Goal: Task Accomplishment & Management: Use online tool/utility

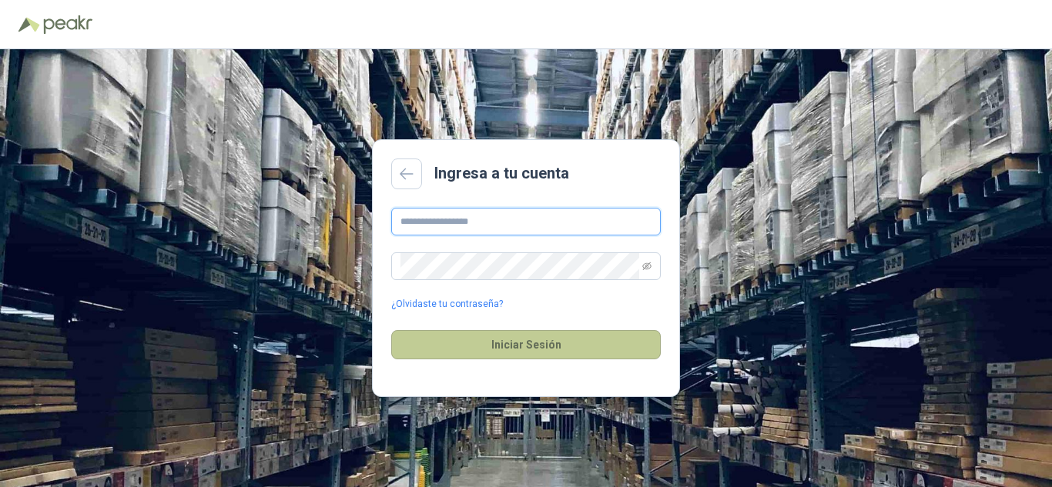
type input "**********"
click at [502, 344] on button "Iniciar Sesión" at bounding box center [526, 344] width 270 height 29
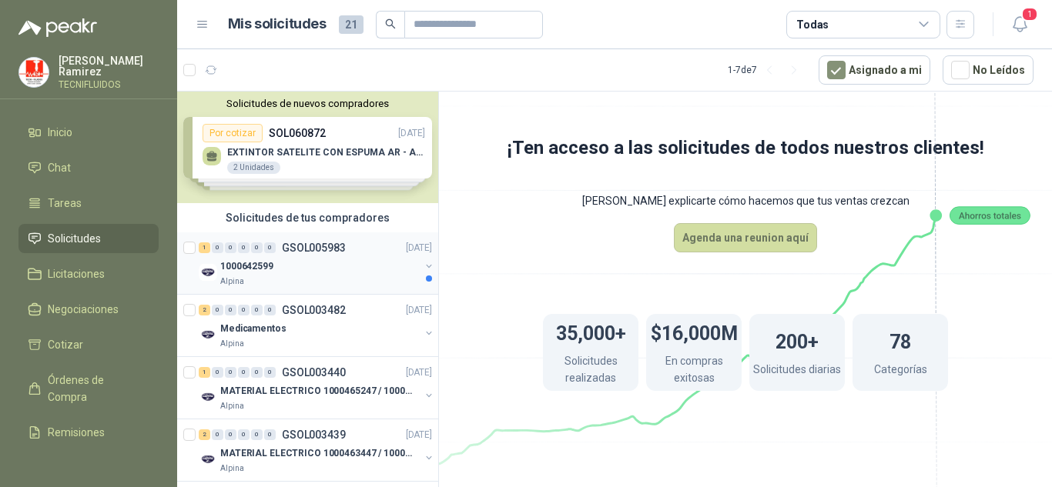
click at [283, 249] on p "GSOL005983" at bounding box center [314, 248] width 64 height 11
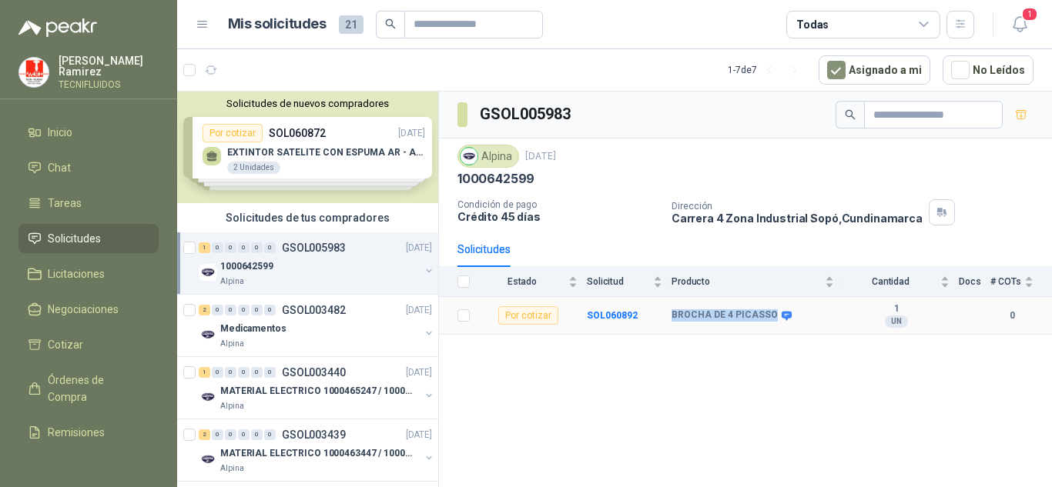
drag, startPoint x: 669, startPoint y: 313, endPoint x: 769, endPoint y: 315, distance: 99.4
click at [769, 315] on tr "Por cotizar SOL060892 BROCHA DE 4 PICASSO 1 UN 0" at bounding box center [745, 316] width 613 height 38
copy tr "BROCHA DE 4 PICASSO"
click at [64, 387] on span "Órdenes de Compra" at bounding box center [96, 389] width 96 height 34
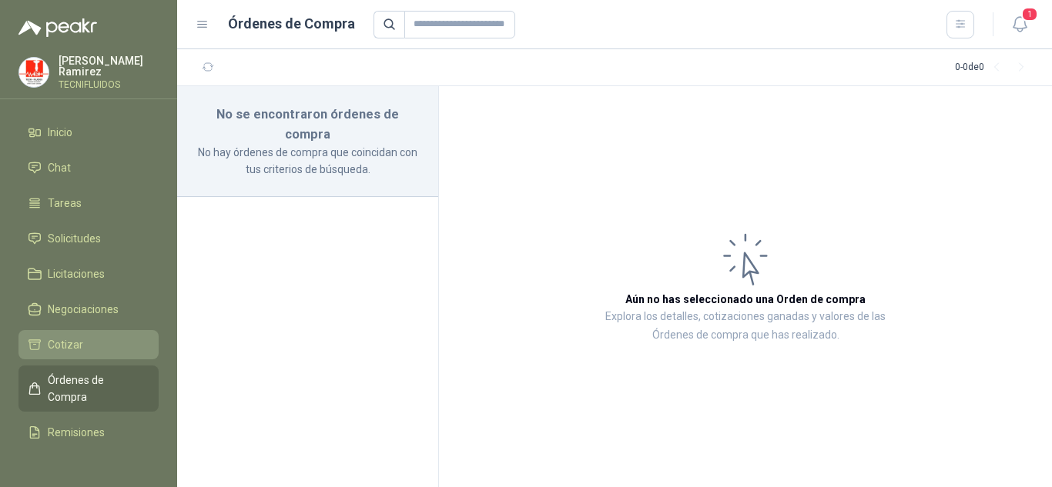
click at [55, 345] on span "Cotizar" at bounding box center [65, 345] width 35 height 17
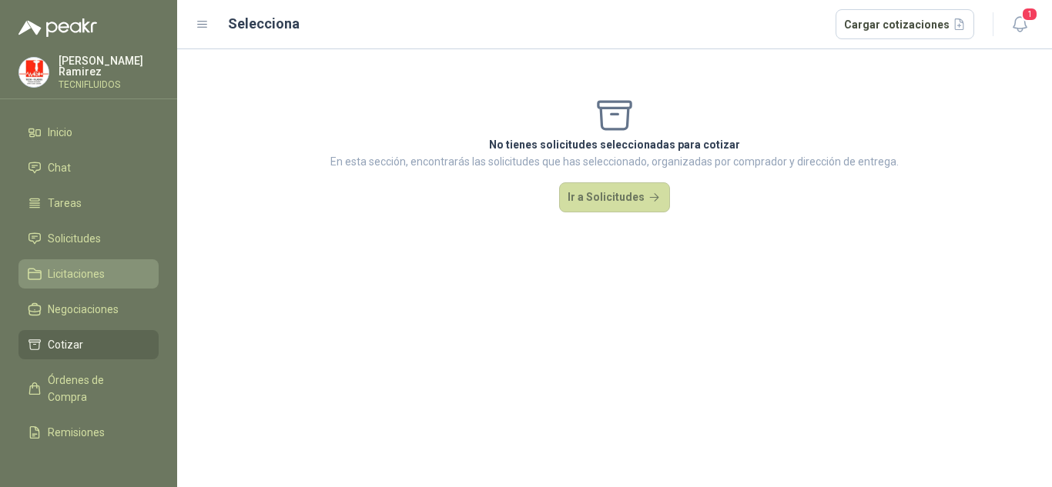
click at [90, 275] on span "Licitaciones" at bounding box center [76, 274] width 57 height 17
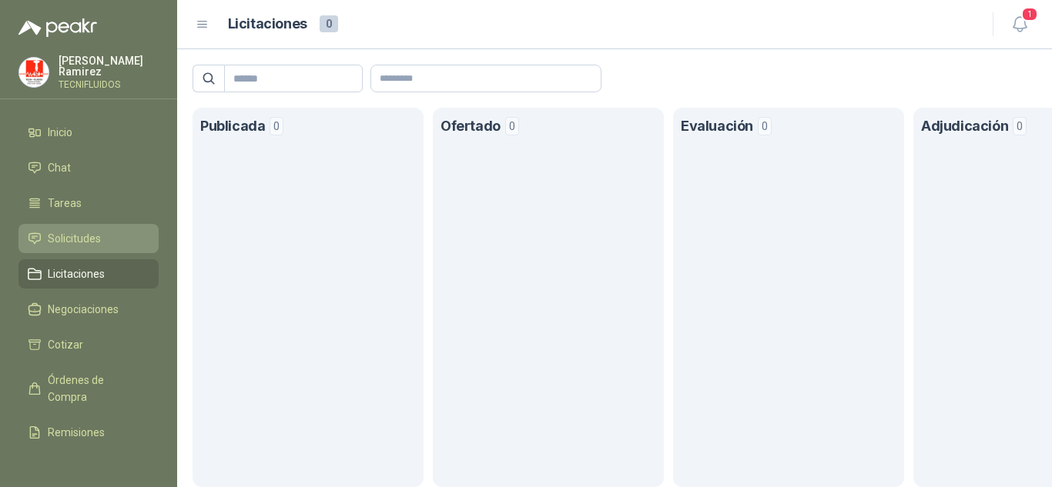
click at [72, 242] on span "Solicitudes" at bounding box center [74, 238] width 53 height 17
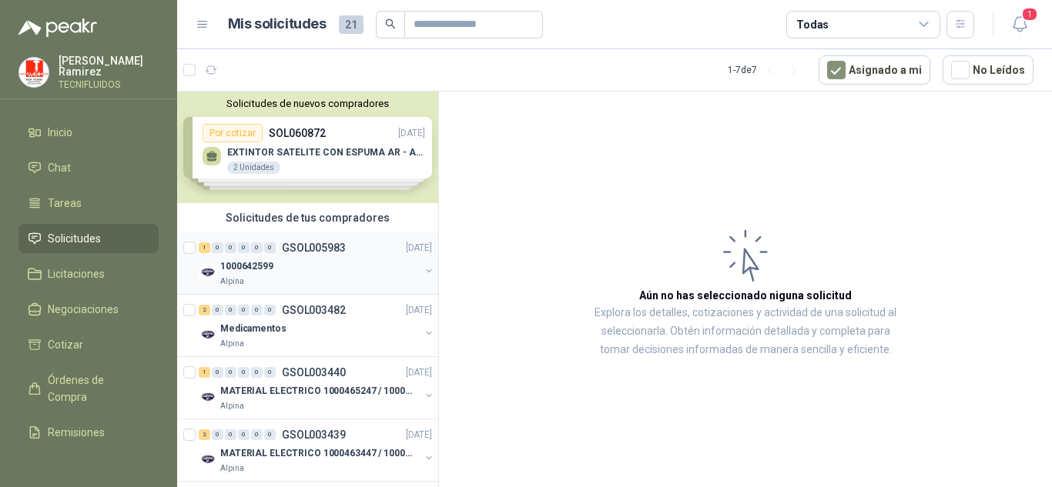
click at [299, 270] on div "1000642599" at bounding box center [319, 266] width 199 height 18
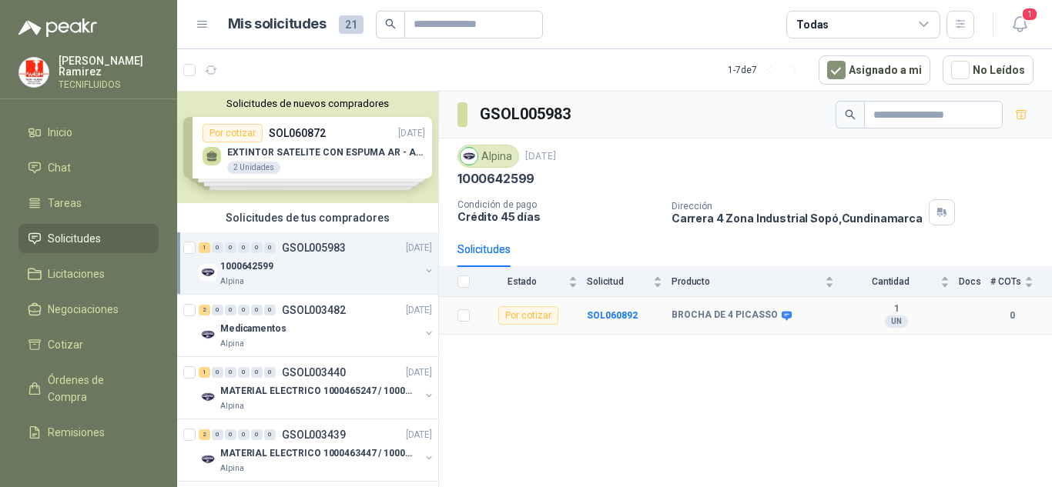
click at [522, 318] on div "Por cotizar" at bounding box center [528, 316] width 60 height 18
click at [473, 321] on td at bounding box center [459, 316] width 40 height 38
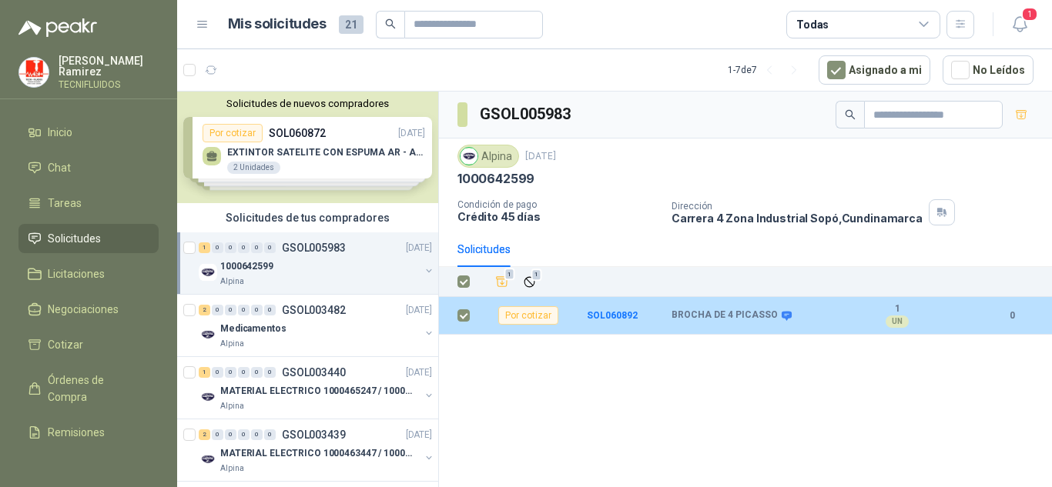
click at [725, 319] on b "BROCHA DE 4 PICASSO" at bounding box center [725, 316] width 106 height 12
click at [525, 314] on div "Por cotizar" at bounding box center [528, 316] width 60 height 18
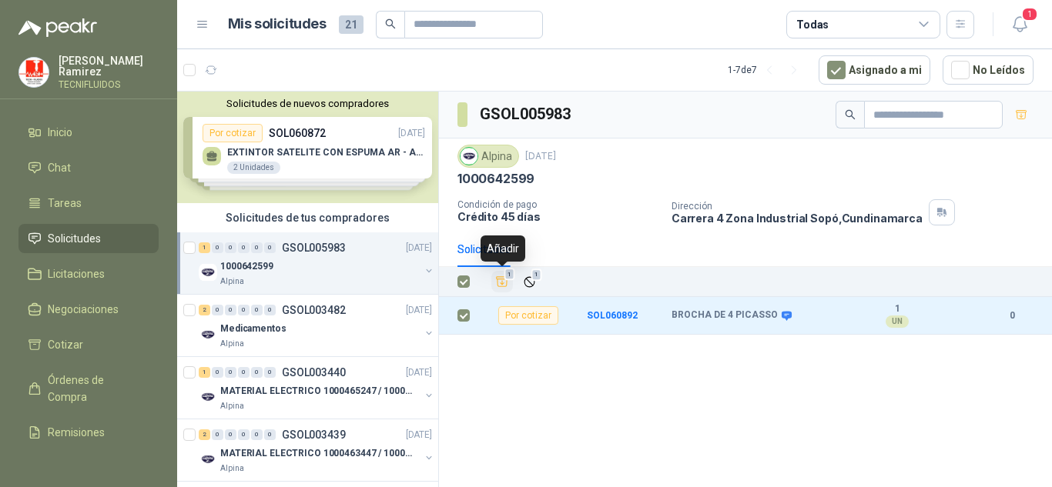
click at [497, 285] on icon "Añadir" at bounding box center [502, 282] width 14 height 14
click at [497, 285] on icon "Añadir" at bounding box center [502, 282] width 14 height 15
click at [957, 295] on th "1 1" at bounding box center [765, 282] width 573 height 30
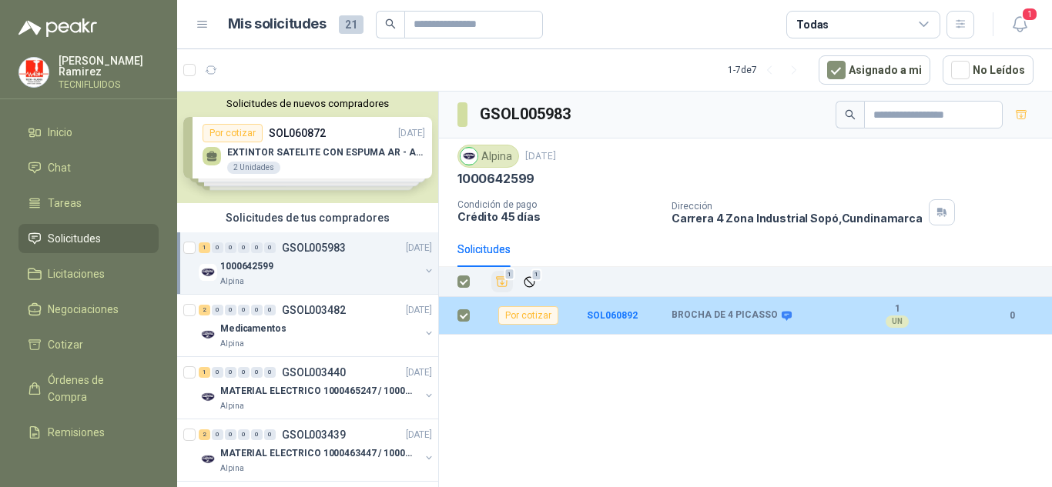
click at [923, 313] on b "1" at bounding box center [897, 309] width 106 height 12
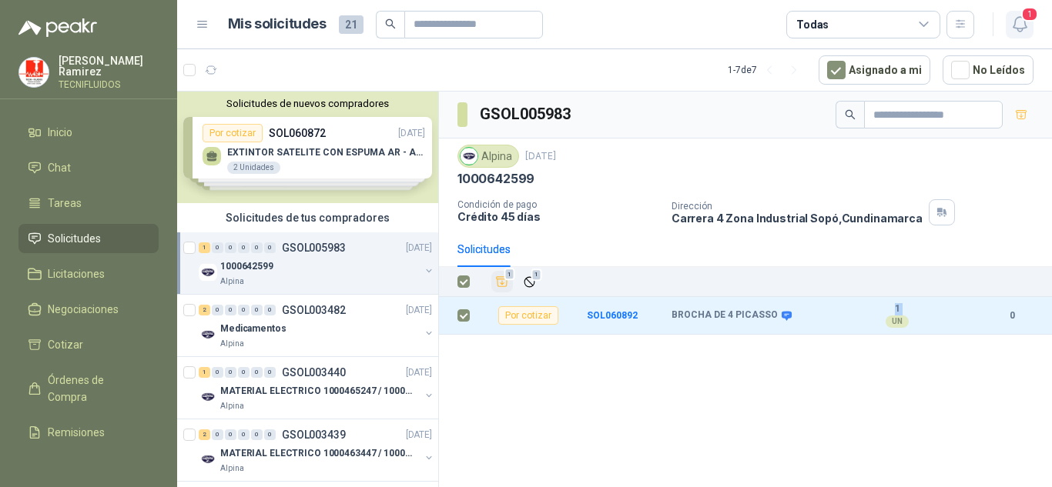
click at [1029, 28] on icon "button" at bounding box center [1019, 24] width 19 height 19
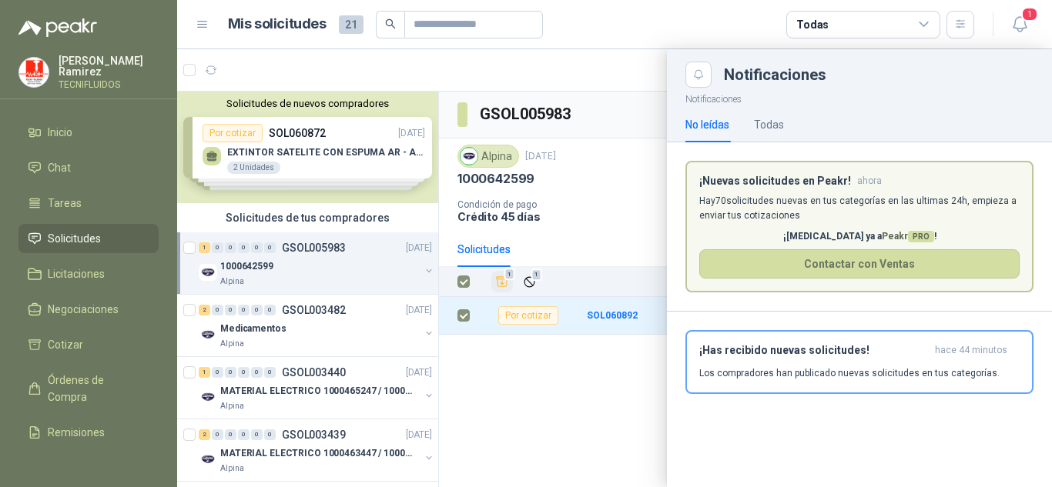
click at [570, 424] on div at bounding box center [614, 268] width 875 height 438
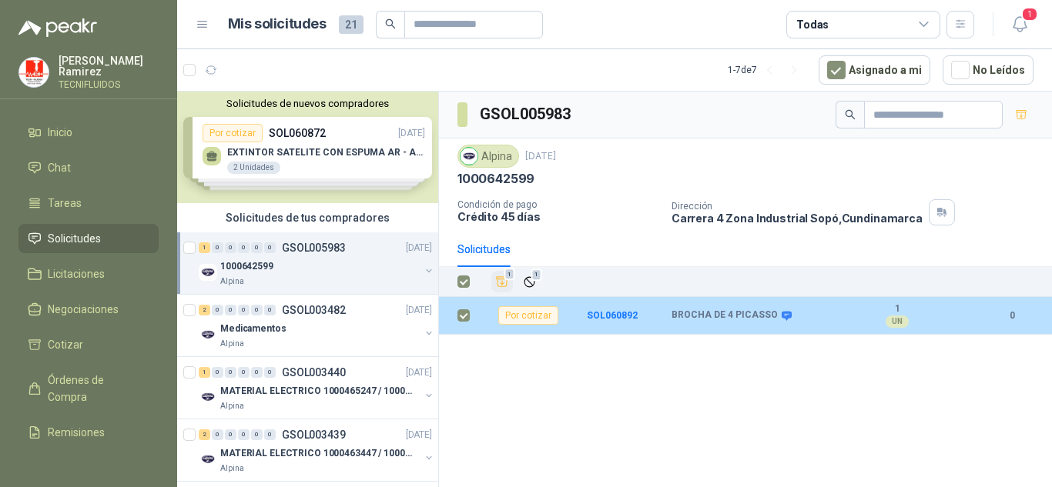
click at [669, 319] on td "SOL060892" at bounding box center [629, 316] width 85 height 38
click at [661, 315] on td "SOL060892" at bounding box center [629, 316] width 85 height 38
click at [957, 316] on td "1 UN" at bounding box center [902, 316] width 116 height 38
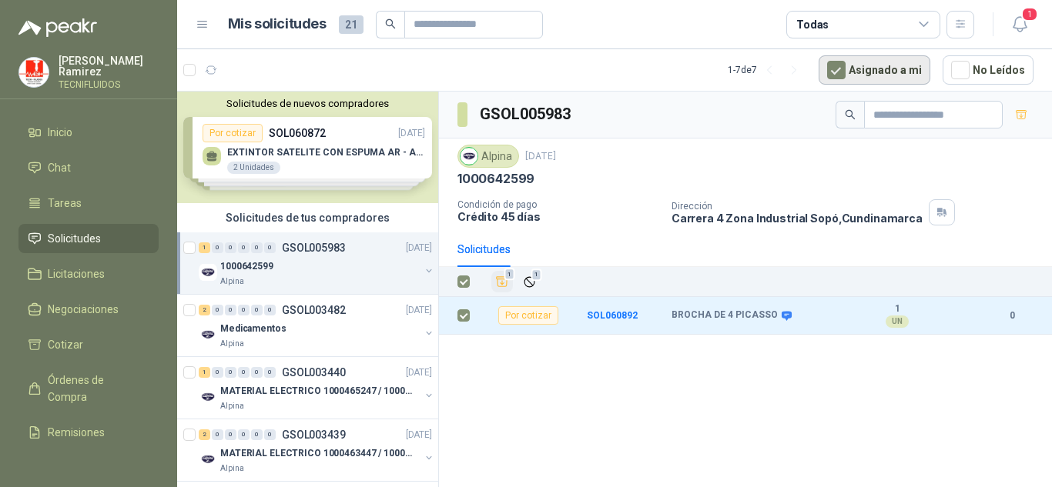
click at [878, 70] on button "Asignado a mi" at bounding box center [875, 69] width 112 height 29
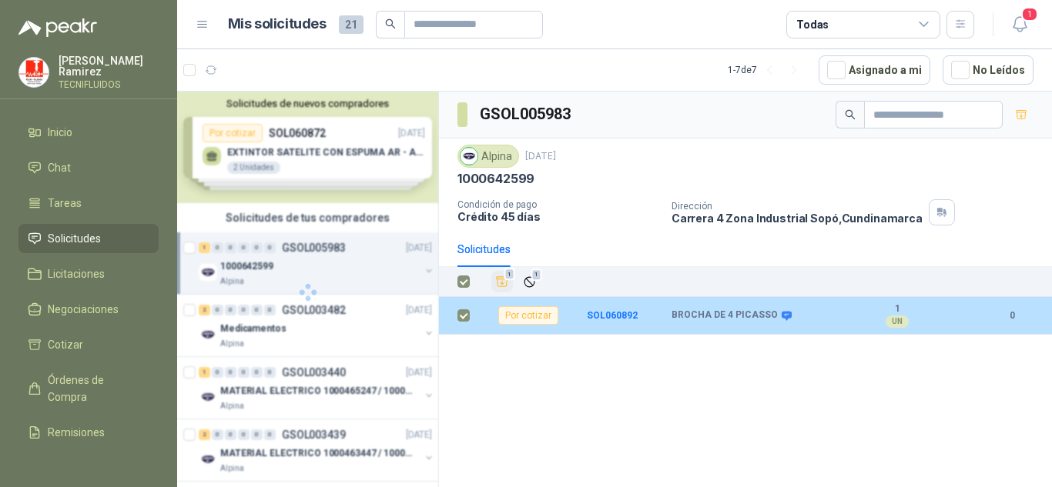
click at [791, 330] on td "BROCHA DE 4 PICASSO" at bounding box center [758, 316] width 173 height 38
click at [913, 327] on div "1 UN" at bounding box center [897, 315] width 106 height 25
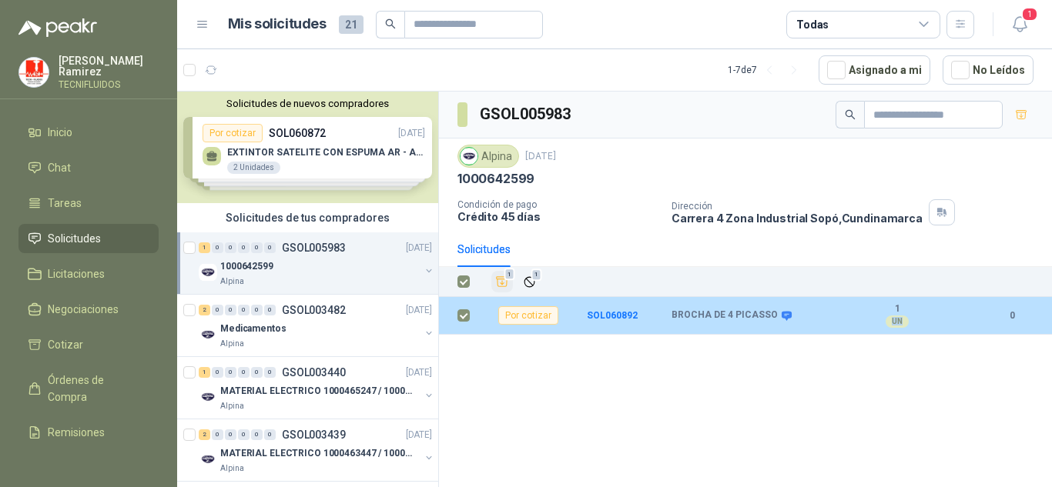
click at [913, 327] on div "1 UN" at bounding box center [897, 315] width 106 height 25
click at [590, 327] on td "SOL060892" at bounding box center [629, 316] width 85 height 38
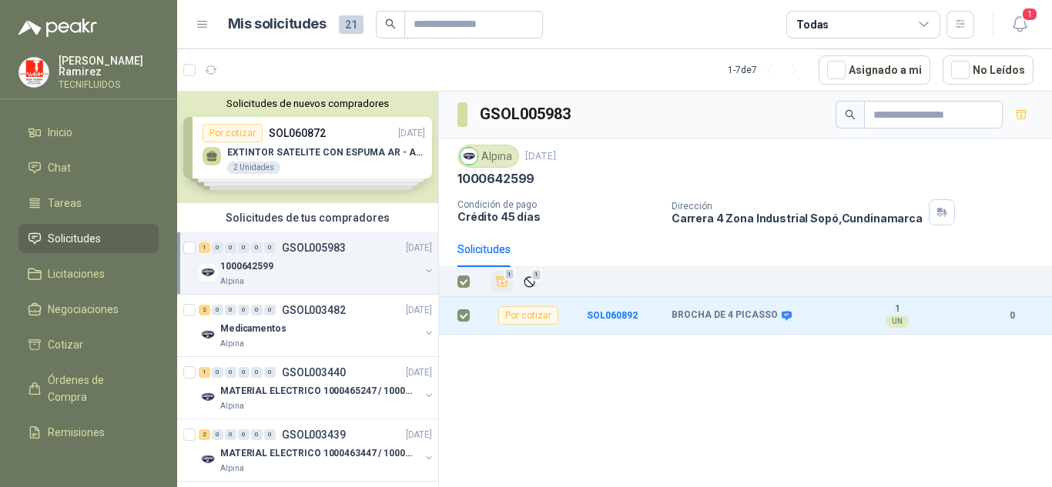
click at [482, 256] on div "Solicitudes" at bounding box center [483, 249] width 53 height 17
click at [487, 237] on div "Solicitudes" at bounding box center [483, 249] width 53 height 35
click at [495, 157] on div "Alpina" at bounding box center [488, 156] width 62 height 23
click at [423, 269] on button "button" at bounding box center [429, 271] width 12 height 12
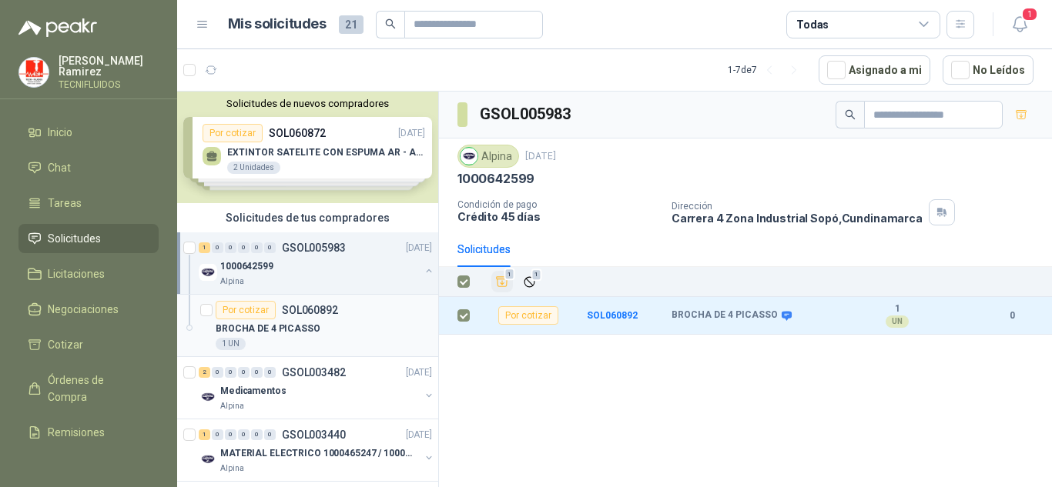
click at [337, 320] on div "BROCHA DE 4 PICASSO" at bounding box center [324, 329] width 216 height 18
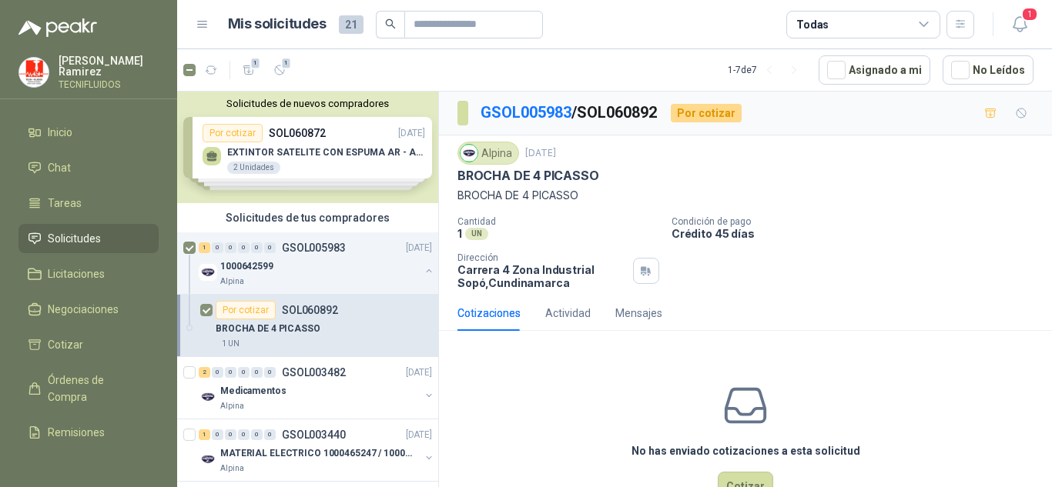
scroll to position [48, 0]
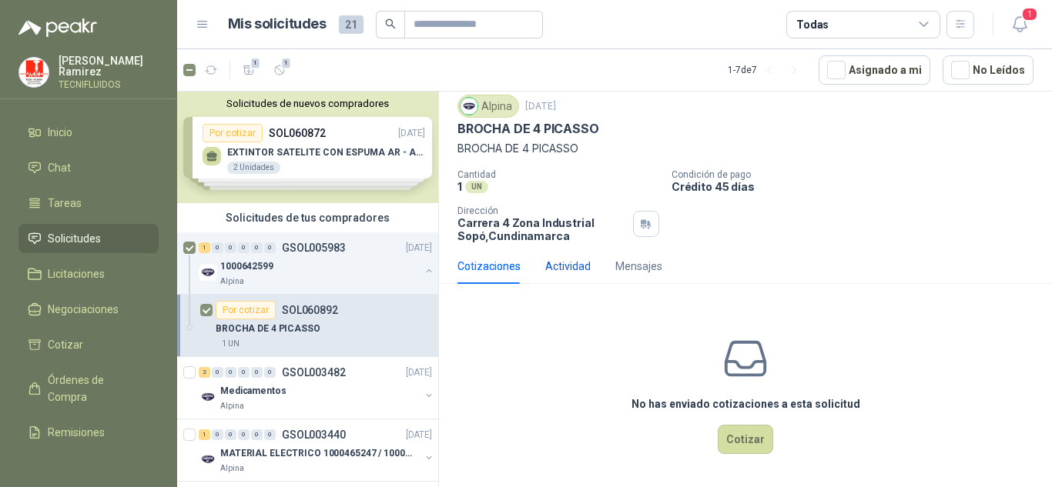
click at [565, 270] on div "Actividad" at bounding box center [567, 266] width 45 height 17
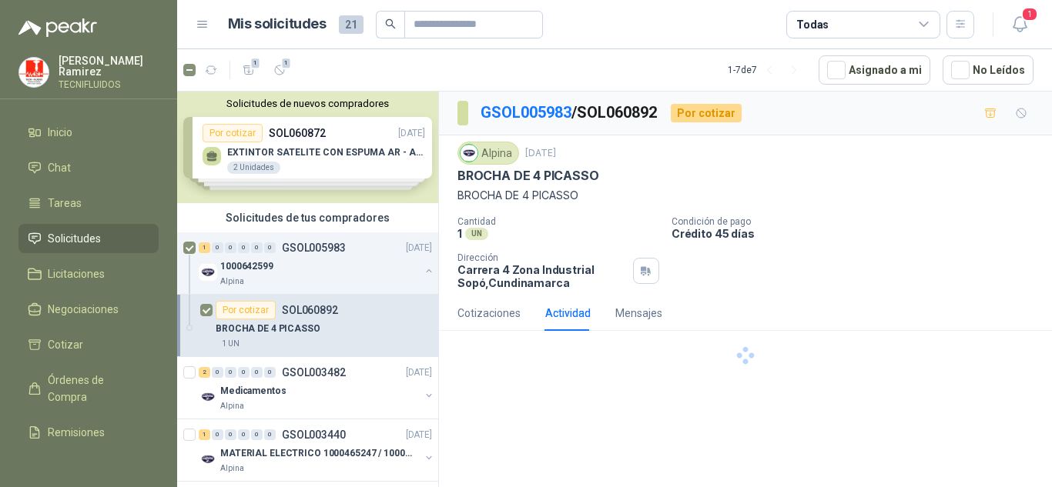
scroll to position [0, 0]
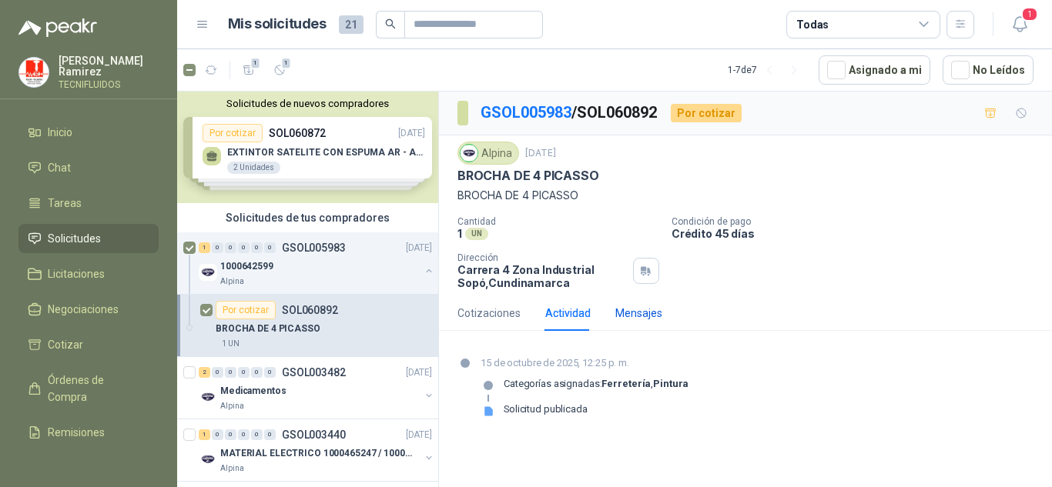
click at [623, 318] on div "Mensajes" at bounding box center [638, 313] width 47 height 17
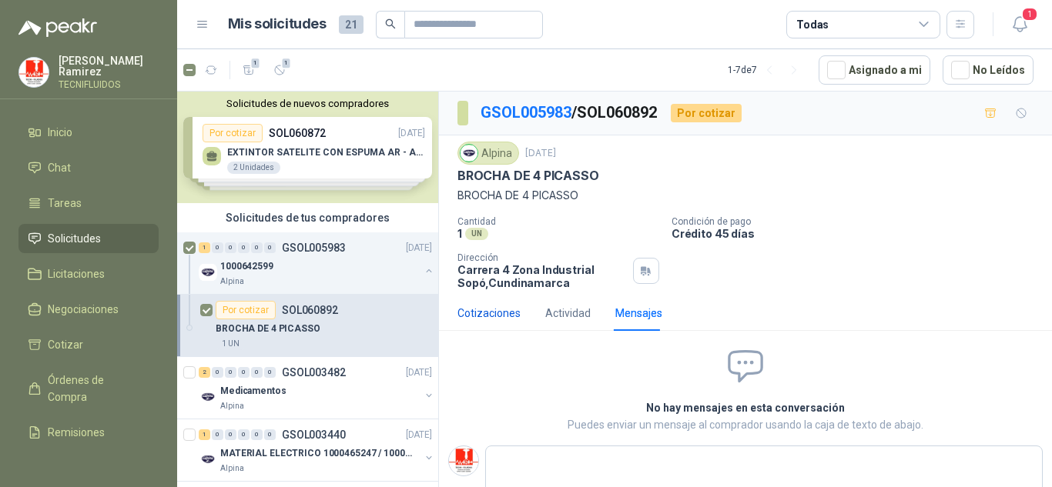
click at [472, 314] on div "Cotizaciones" at bounding box center [488, 313] width 63 height 17
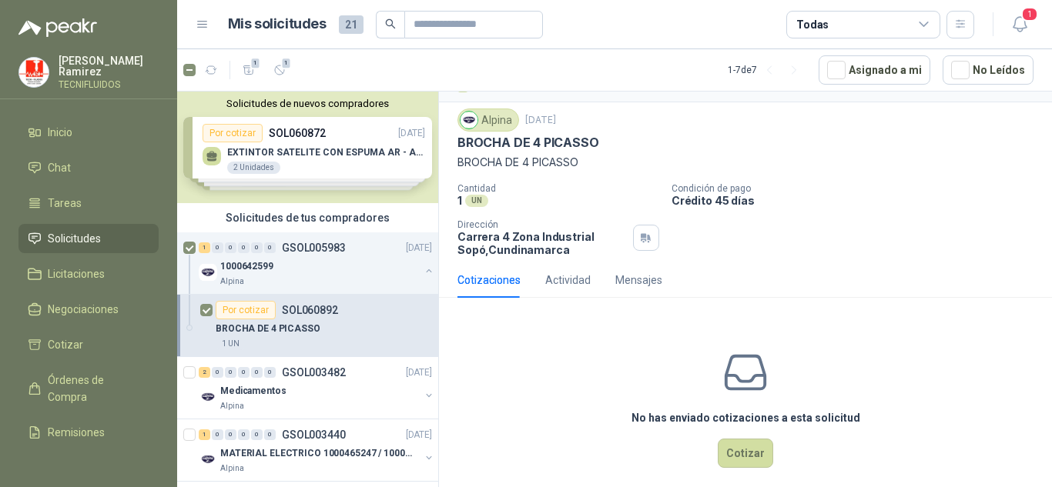
scroll to position [48, 0]
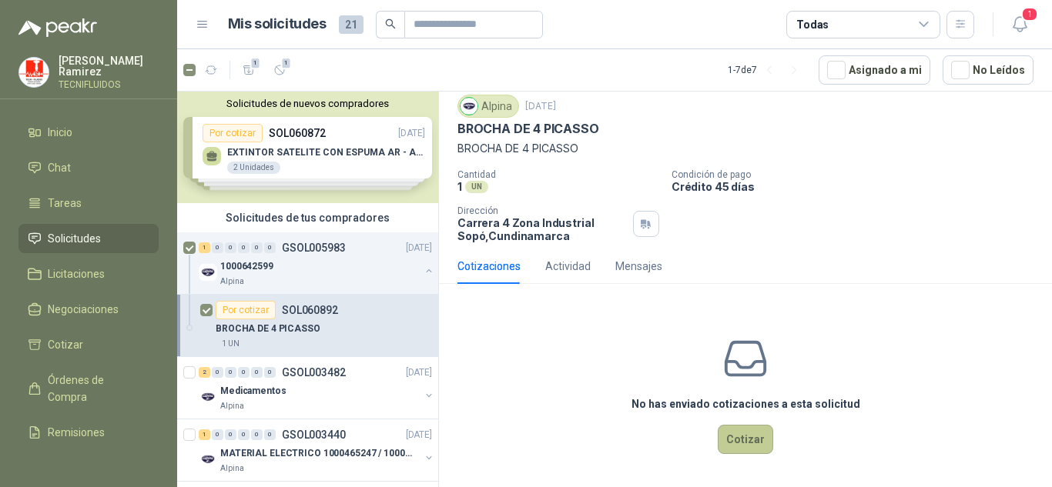
click at [729, 447] on button "Cotizar" at bounding box center [745, 439] width 55 height 29
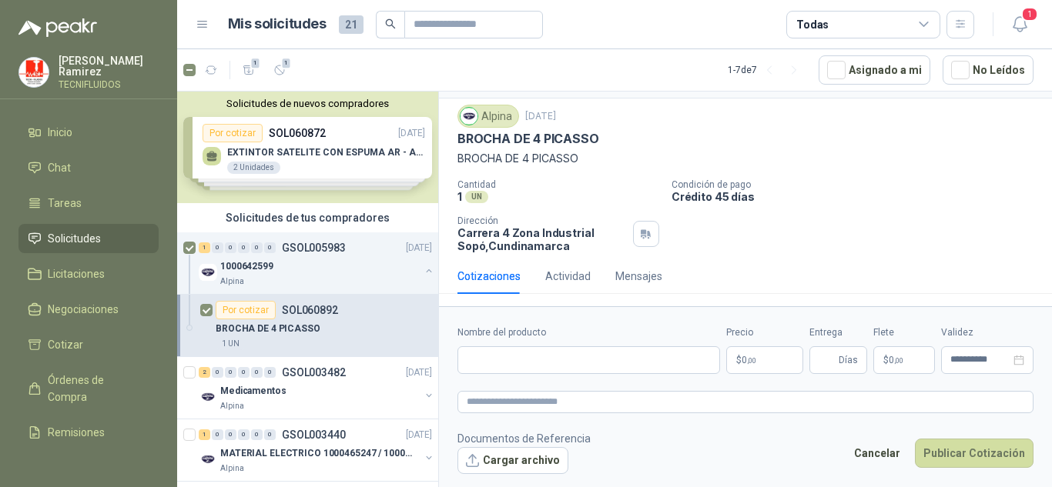
scroll to position [37, 0]
click at [575, 365] on input "Nombre del producto" at bounding box center [588, 361] width 263 height 28
paste input "**********"
type input "**********"
click at [776, 367] on p "$ 0 ,00" at bounding box center [764, 361] width 77 height 28
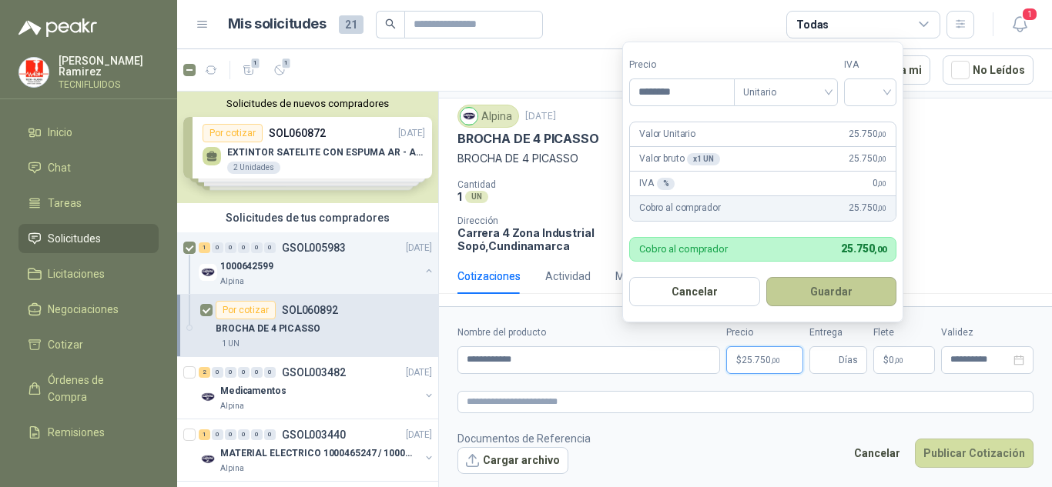
type input "********"
click at [826, 288] on button "Guardar" at bounding box center [831, 291] width 131 height 29
click at [778, 380] on form "**********" at bounding box center [745, 400] width 613 height 186
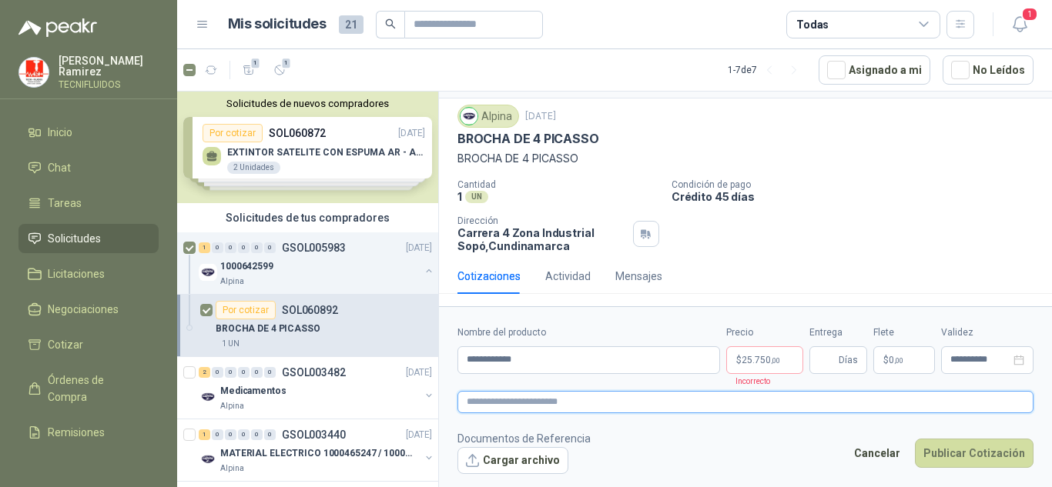
click at [846, 405] on textarea at bounding box center [745, 402] width 576 height 22
click at [831, 374] on form "**********" at bounding box center [745, 400] width 613 height 186
click at [836, 369] on input "Entrega" at bounding box center [827, 360] width 17 height 26
type input "*"
click at [856, 219] on div "Cantidad 1 UN Condición de pago Crédito 45 días Dirección Carrera 4 Zona Indust…" at bounding box center [745, 215] width 576 height 73
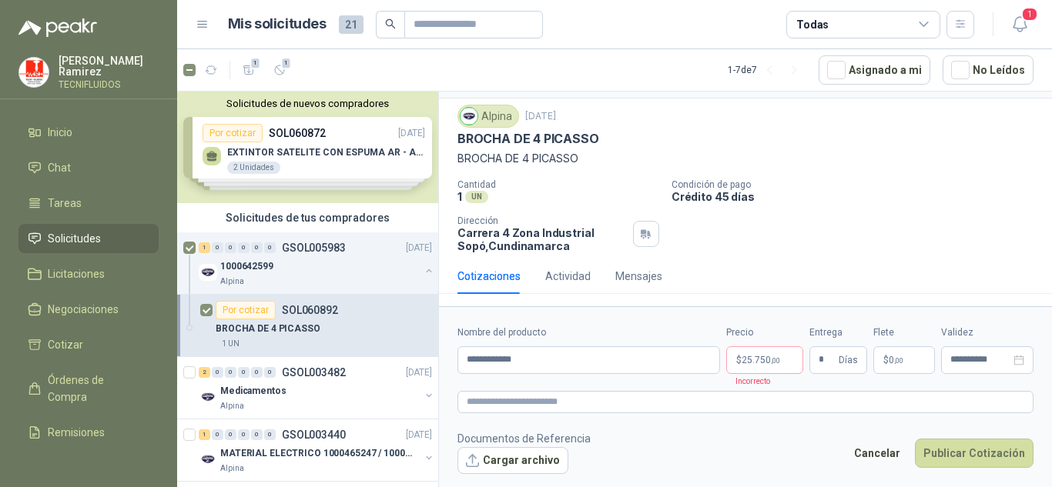
click at [920, 381] on form "**********" at bounding box center [745, 400] width 613 height 186
click at [833, 360] on input "*" at bounding box center [827, 360] width 17 height 26
click at [782, 361] on p "$ 25.750 ,00" at bounding box center [764, 361] width 77 height 28
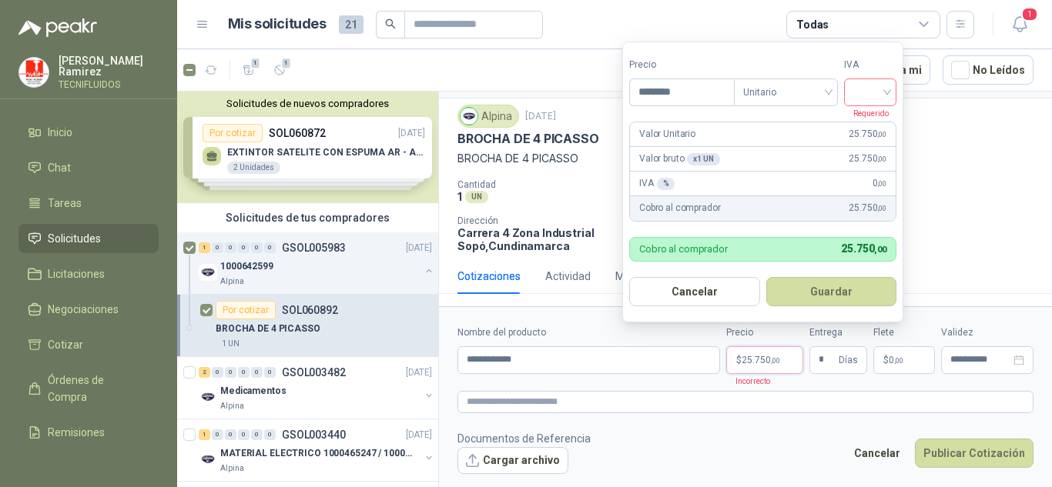
click at [876, 87] on input "search" at bounding box center [870, 90] width 34 height 23
click at [889, 126] on div "19%" at bounding box center [873, 124] width 47 height 25
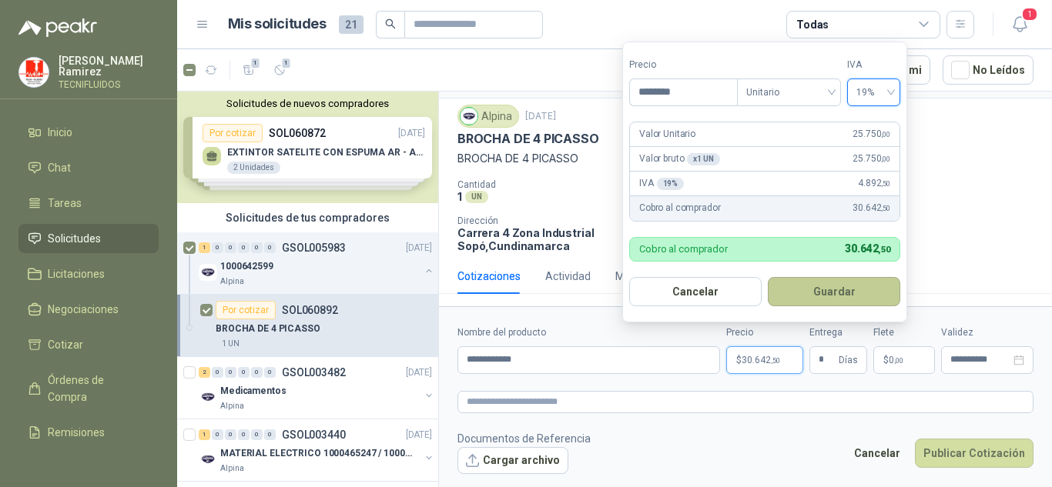
click at [848, 301] on button "Guardar" at bounding box center [834, 291] width 132 height 29
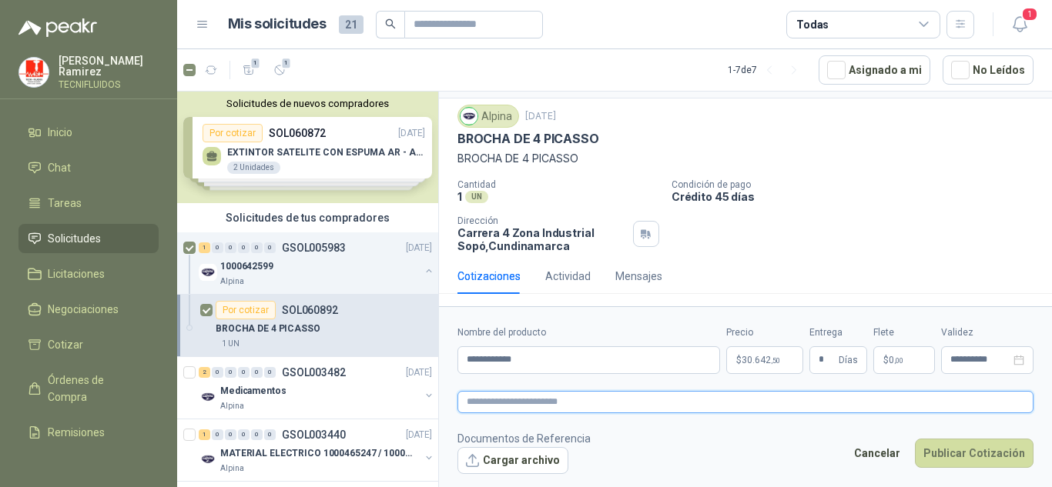
click at [682, 391] on textarea at bounding box center [745, 402] width 576 height 22
paste textarea "**********"
type textarea "**********"
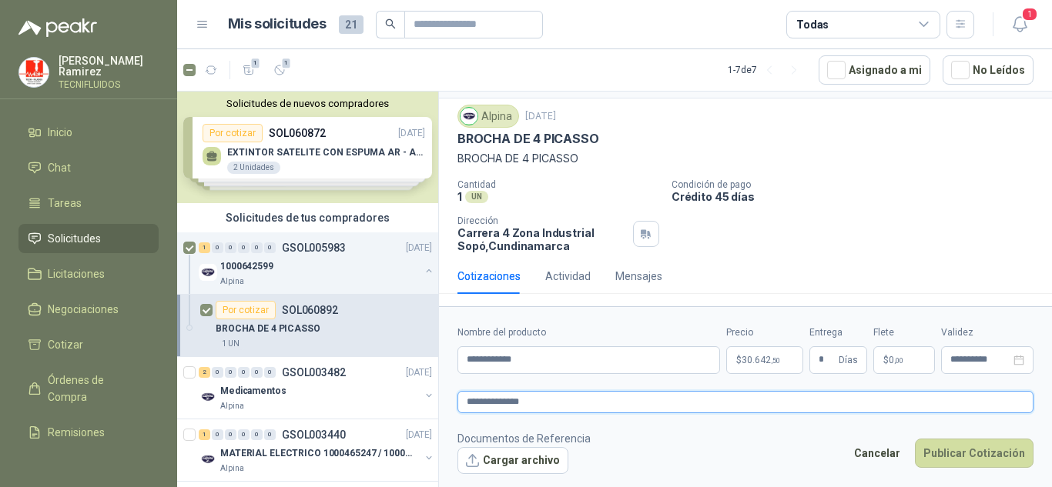
type textarea "**********"
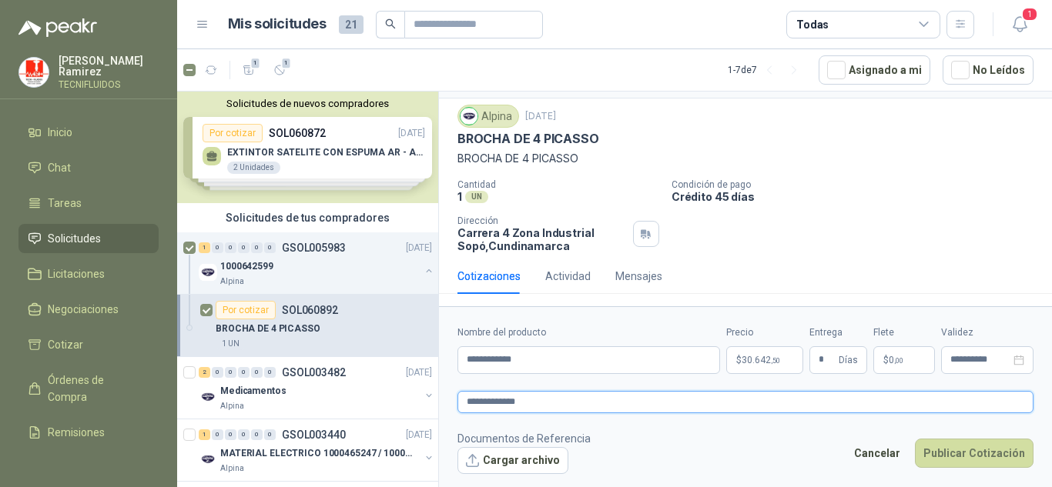
type textarea "**********"
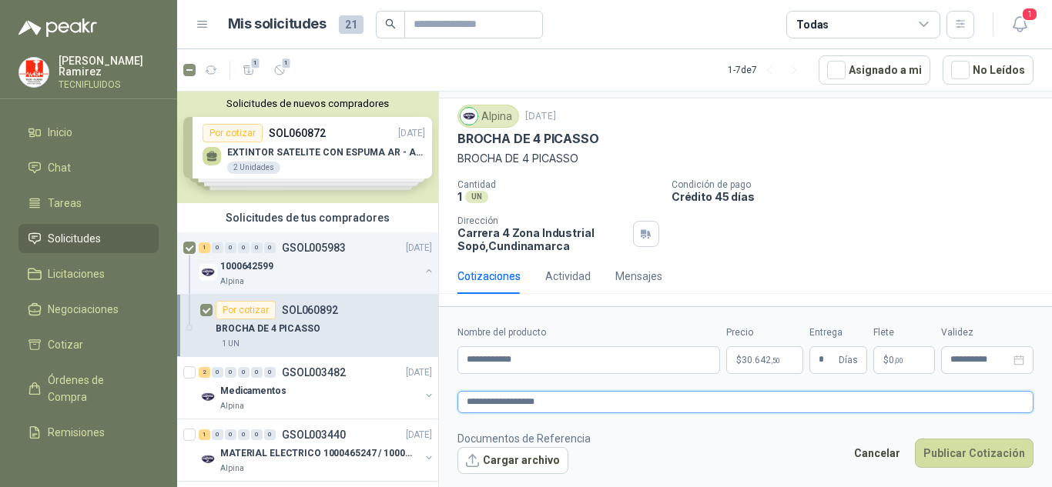
type textarea "**********"
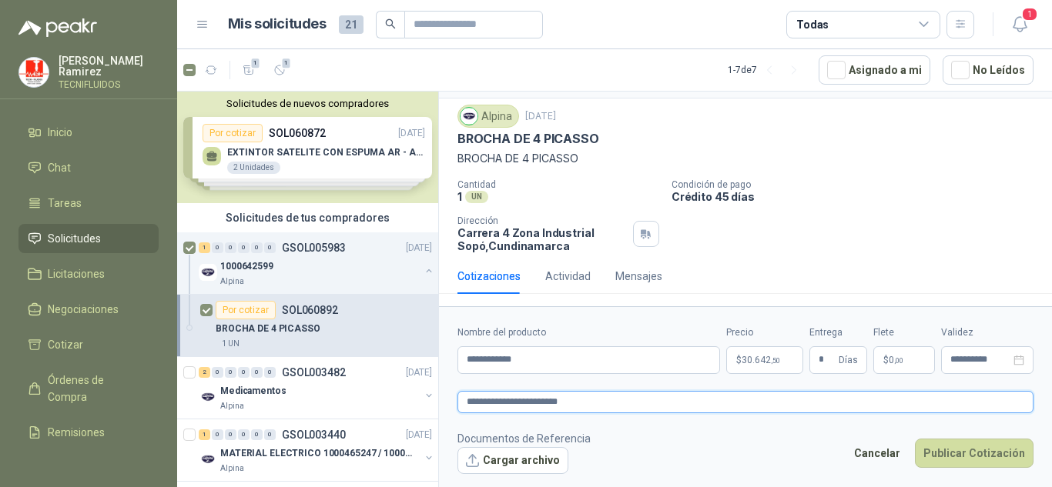
type textarea "**********"
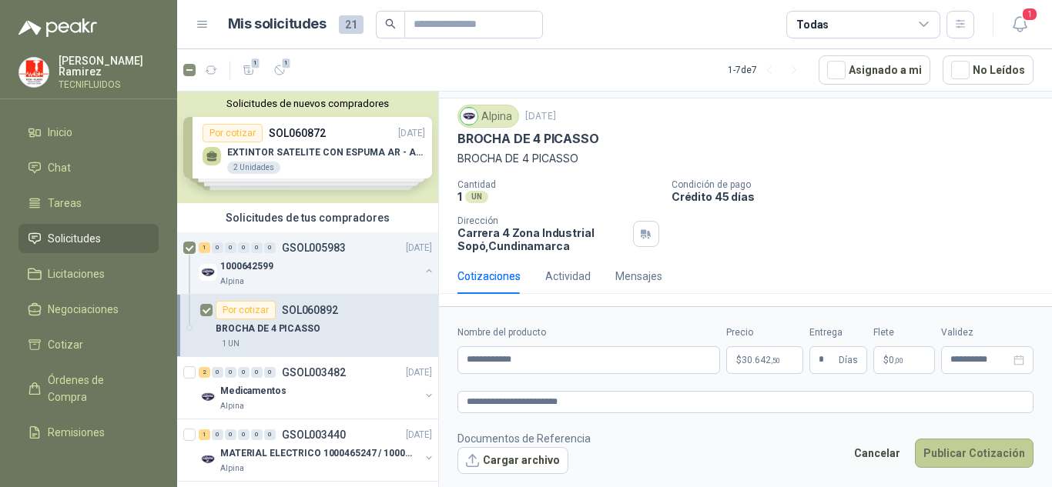
click at [988, 451] on button "Publicar Cotización" at bounding box center [974, 453] width 119 height 29
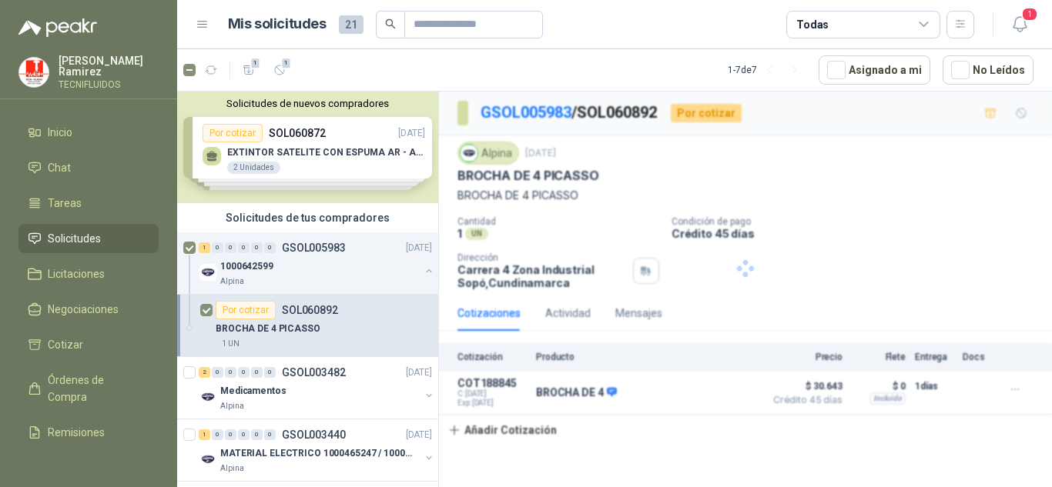
scroll to position [0, 0]
click at [299, 397] on div "Medicamentos" at bounding box center [319, 391] width 199 height 18
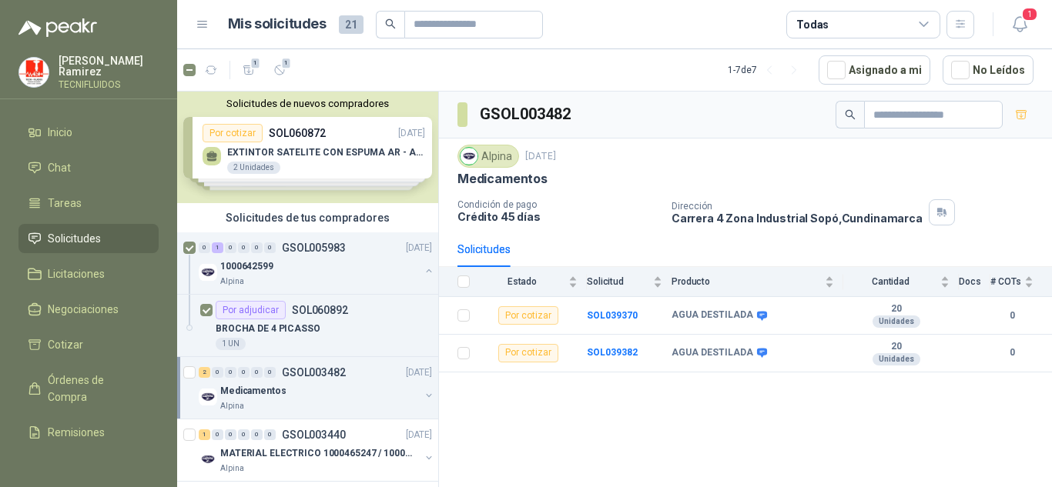
click at [423, 394] on button "button" at bounding box center [429, 396] width 12 height 12
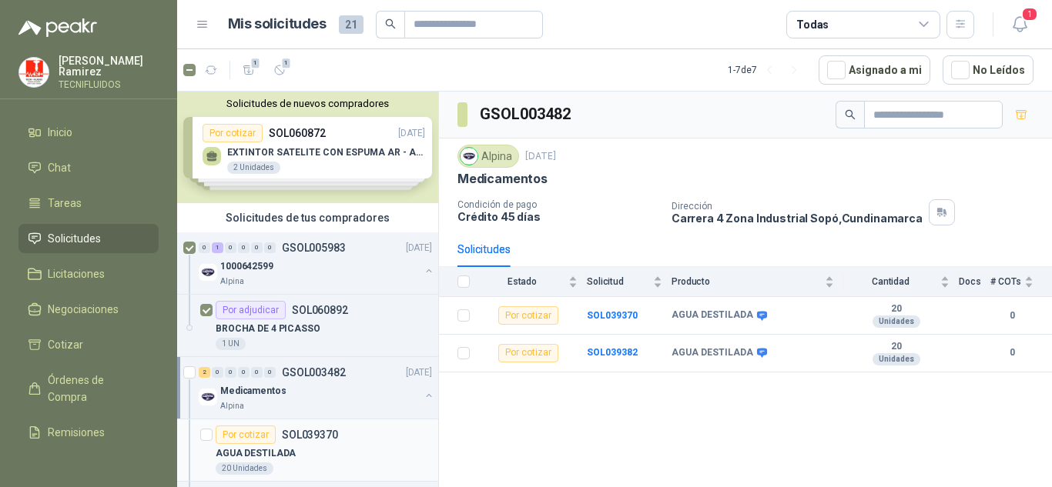
click at [293, 453] on div "AGUA DESTILADA" at bounding box center [324, 453] width 216 height 18
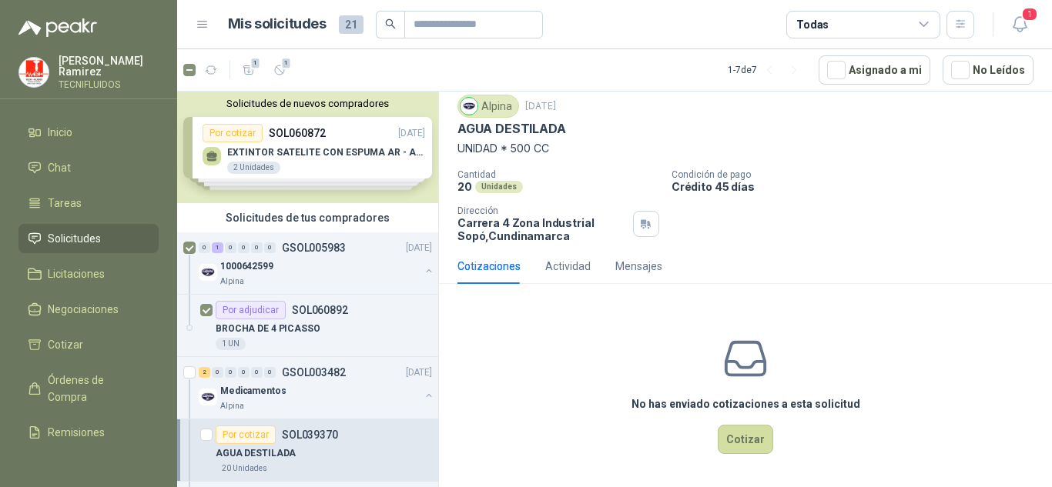
click at [127, 240] on li "Solicitudes" at bounding box center [89, 238] width 122 height 17
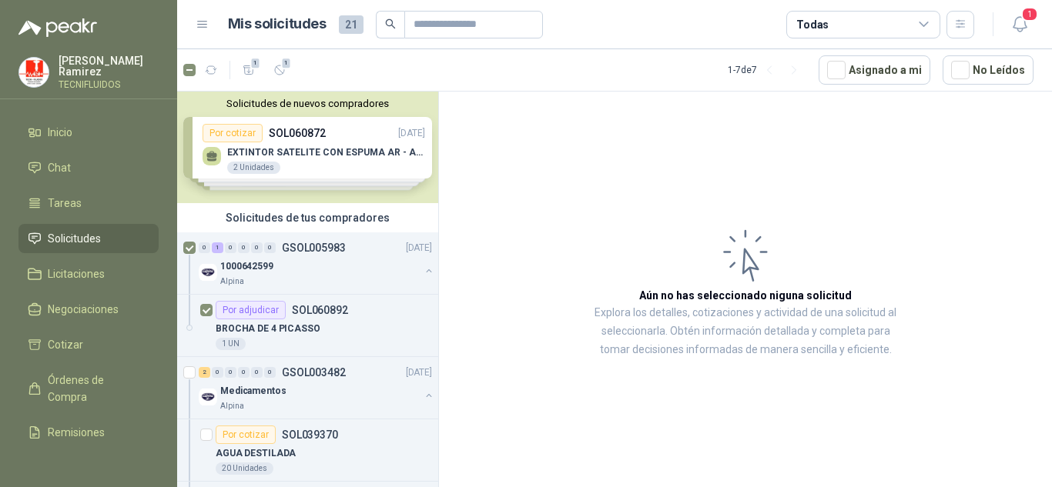
click at [515, 230] on article "Aún no has seleccionado niguna solicitud Explora los detalles, cotizaciones y a…" at bounding box center [745, 292] width 613 height 401
click at [423, 269] on button "button" at bounding box center [429, 271] width 12 height 12
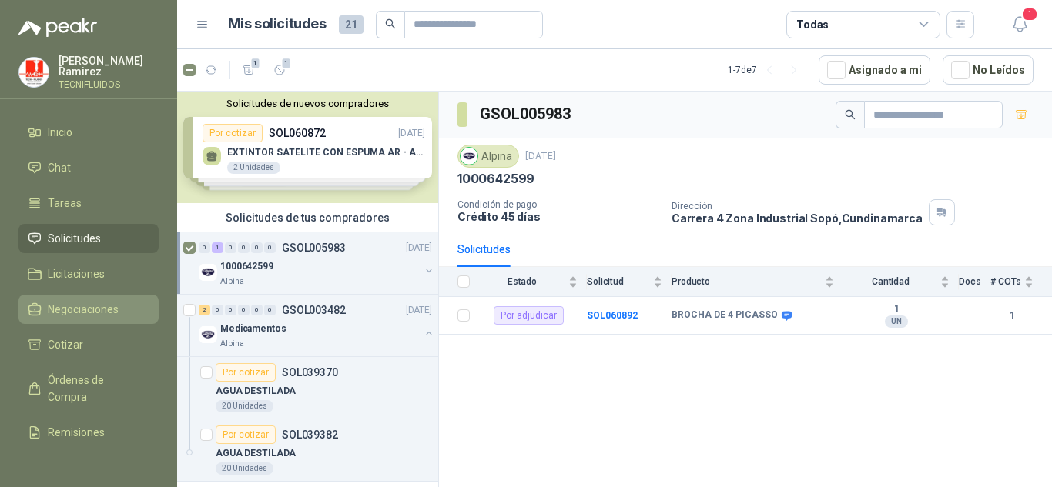
click at [79, 310] on span "Negociaciones" at bounding box center [83, 309] width 71 height 17
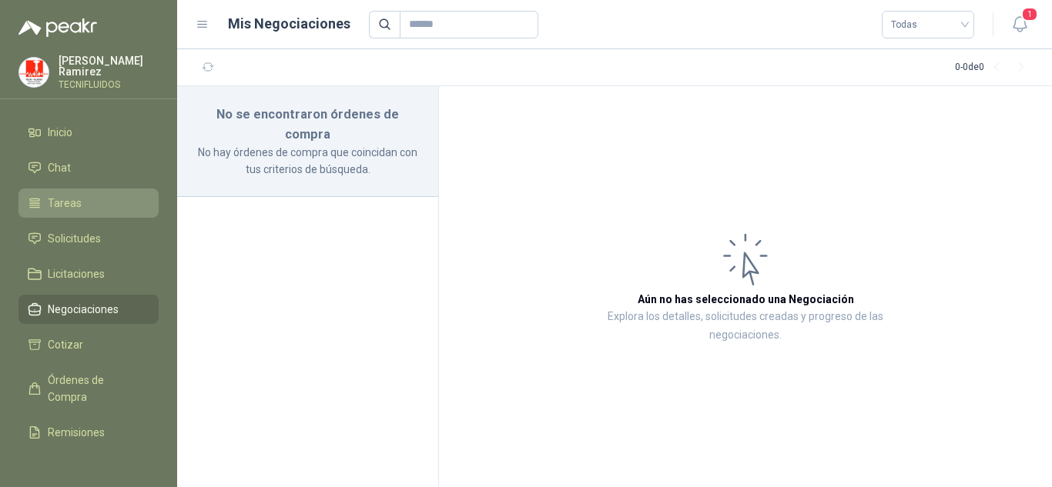
click at [73, 198] on span "Tareas" at bounding box center [65, 203] width 34 height 17
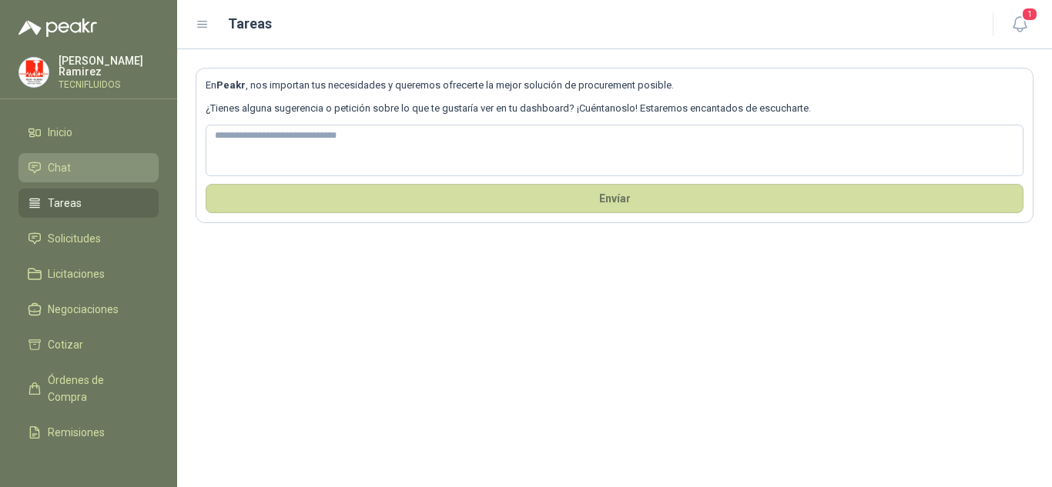
click at [78, 164] on li "Chat" at bounding box center [89, 167] width 122 height 17
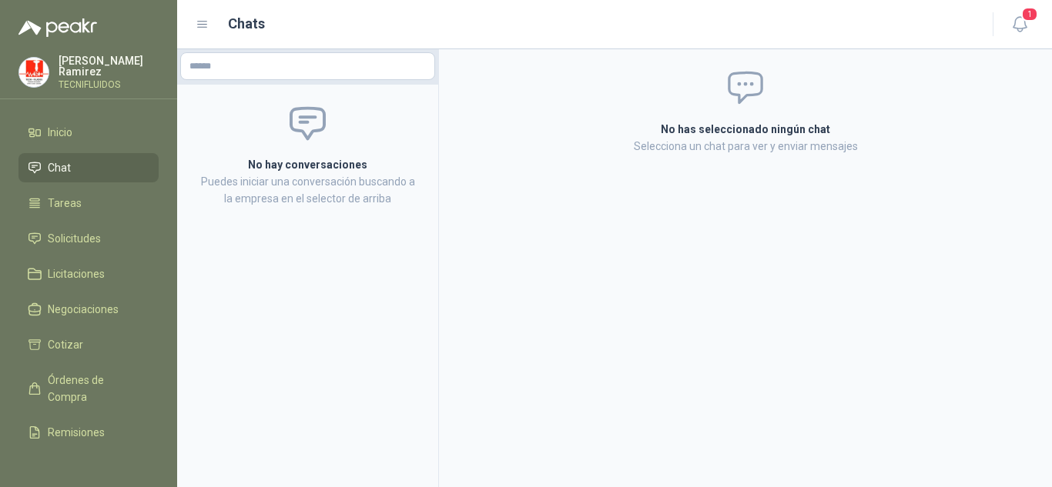
click at [39, 77] on img at bounding box center [33, 72] width 29 height 29
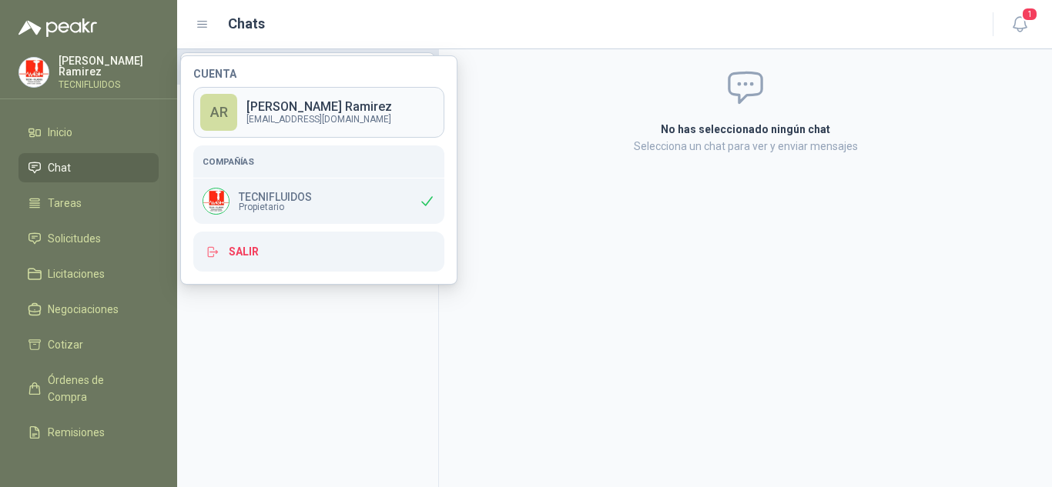
click at [354, 117] on p "[EMAIL_ADDRESS][DOMAIN_NAME]" at bounding box center [319, 119] width 146 height 9
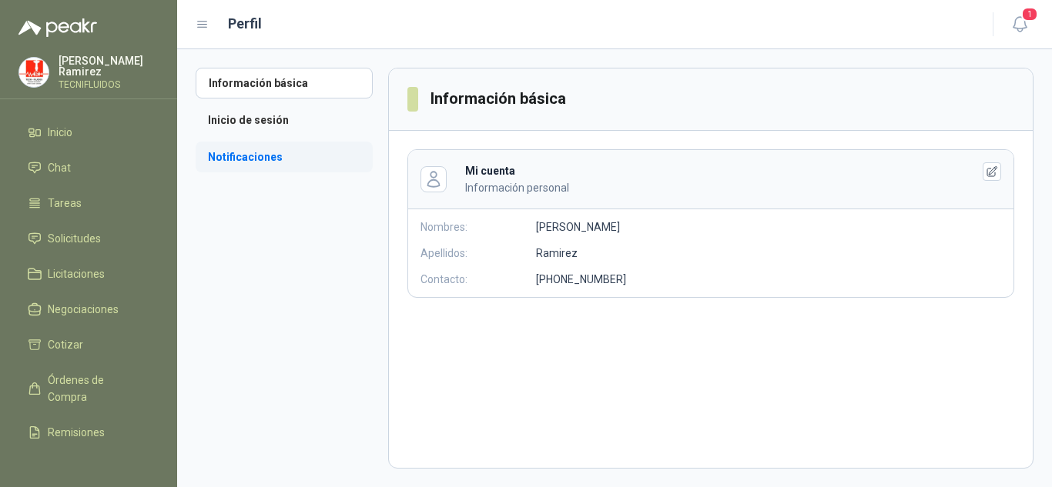
click at [300, 159] on li "Notificaciones" at bounding box center [284, 157] width 177 height 31
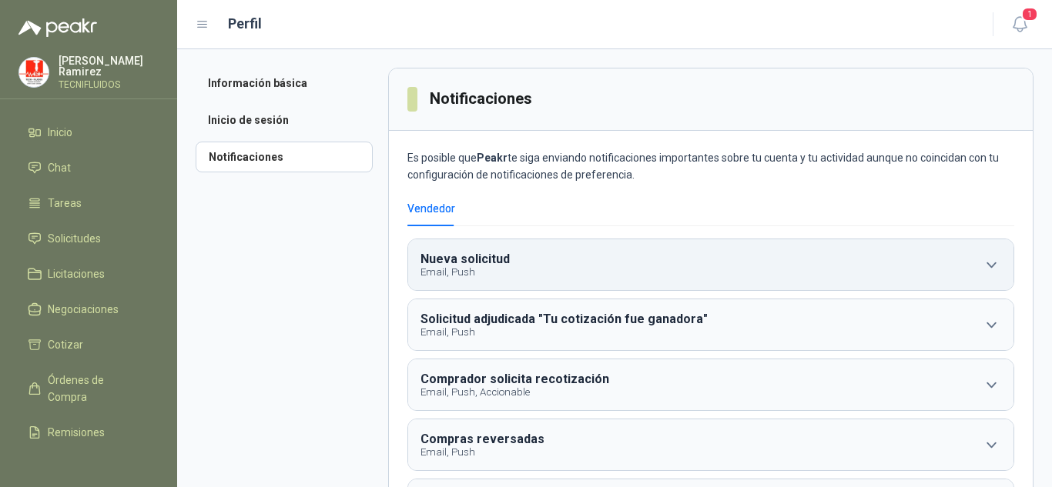
click at [987, 270] on icon "button" at bounding box center [991, 265] width 19 height 19
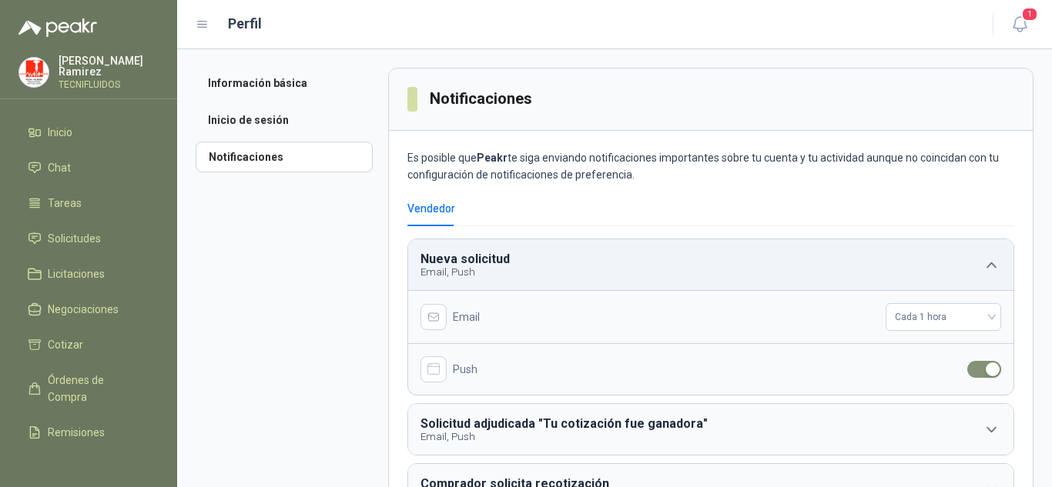
click at [987, 270] on icon "button" at bounding box center [991, 265] width 19 height 19
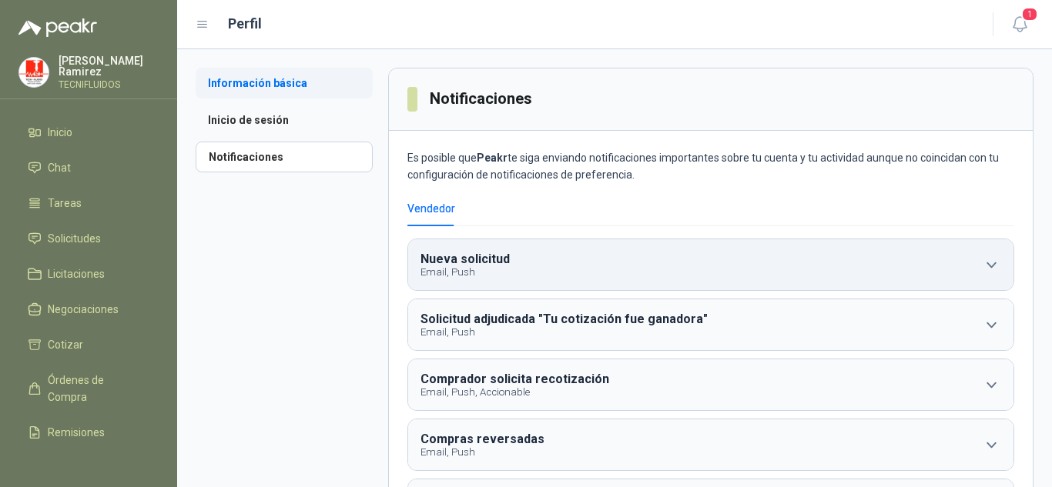
click at [283, 79] on li "Información básica" at bounding box center [284, 83] width 177 height 31
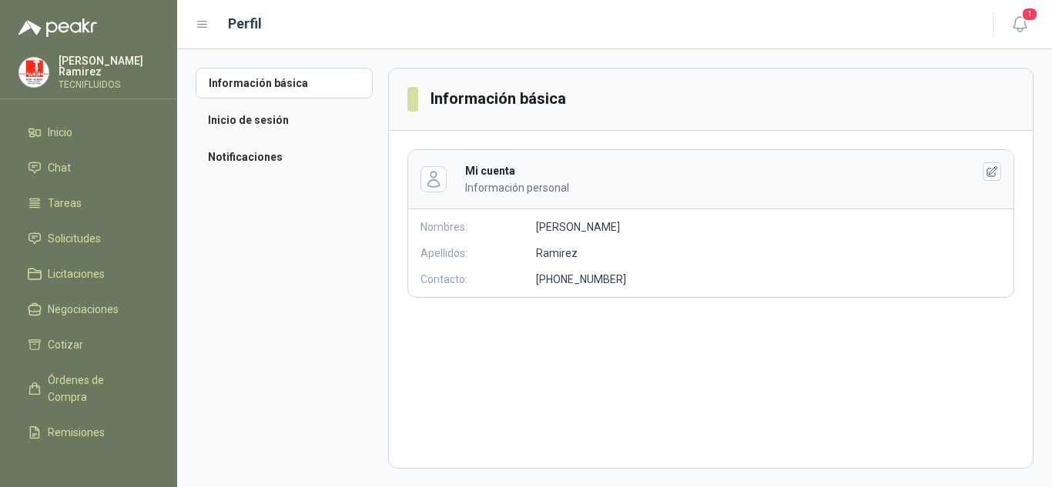
click at [518, 187] on p "Información personal" at bounding box center [706, 187] width 482 height 17
click at [993, 173] on icon "button" at bounding box center [992, 172] width 13 height 13
